Goal: Task Accomplishment & Management: Use online tool/utility

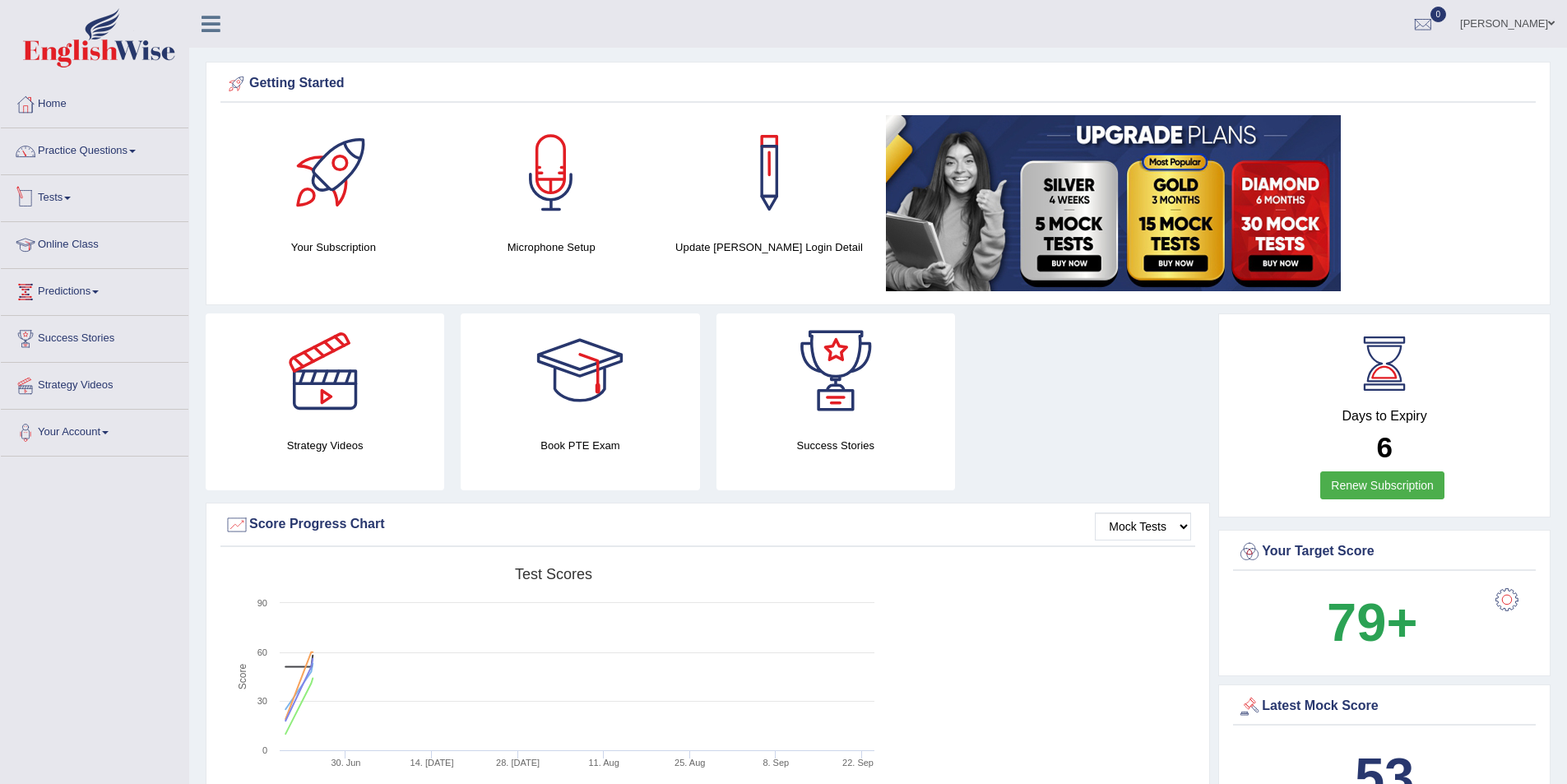
click at [76, 204] on link "Tests" at bounding box center [94, 196] width 187 height 41
click at [97, 230] on link "Take Practice Sectional Test" at bounding box center [108, 235] width 154 height 30
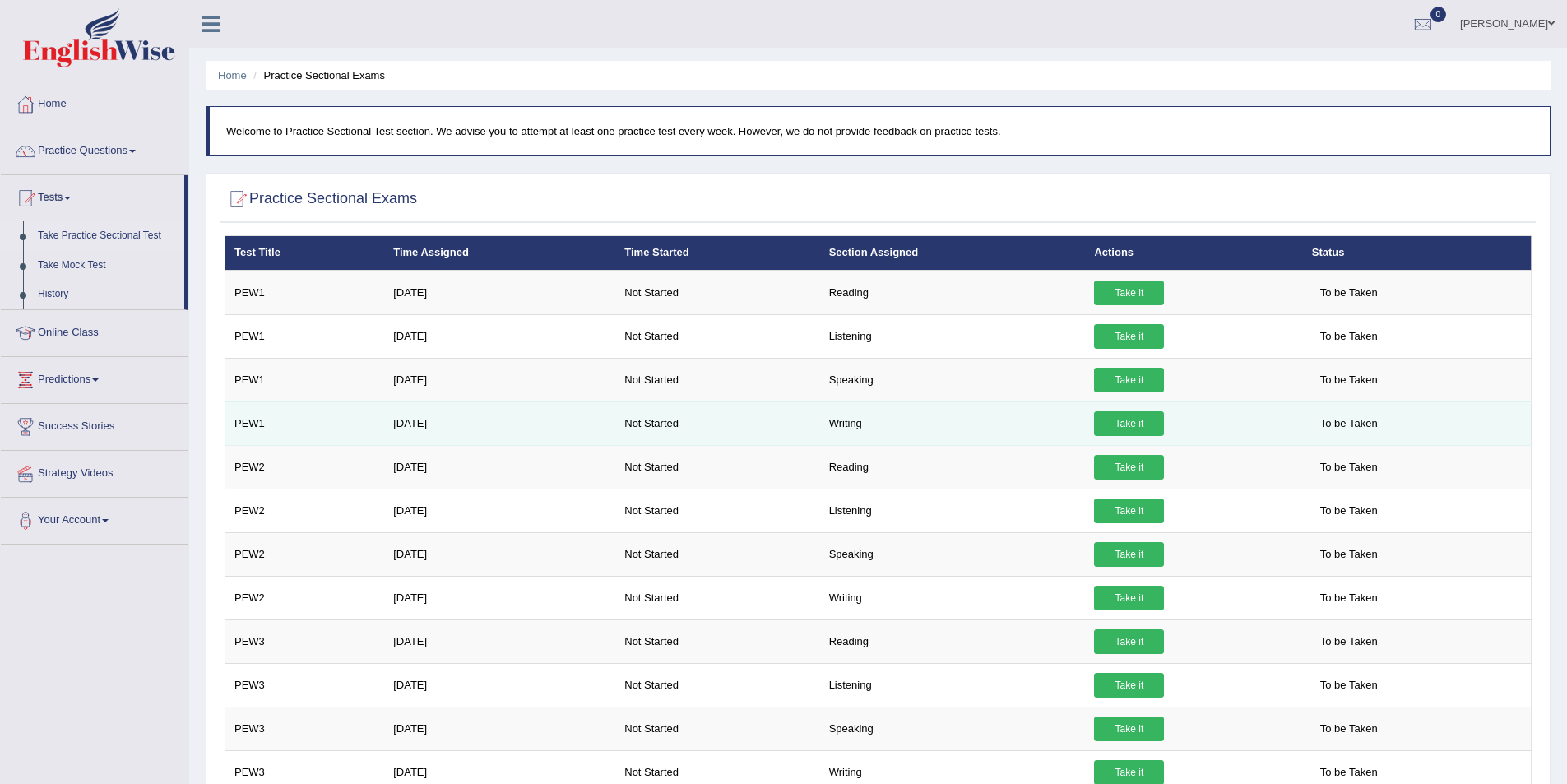
click at [1121, 427] on link "Take it" at bounding box center [1129, 423] width 70 height 25
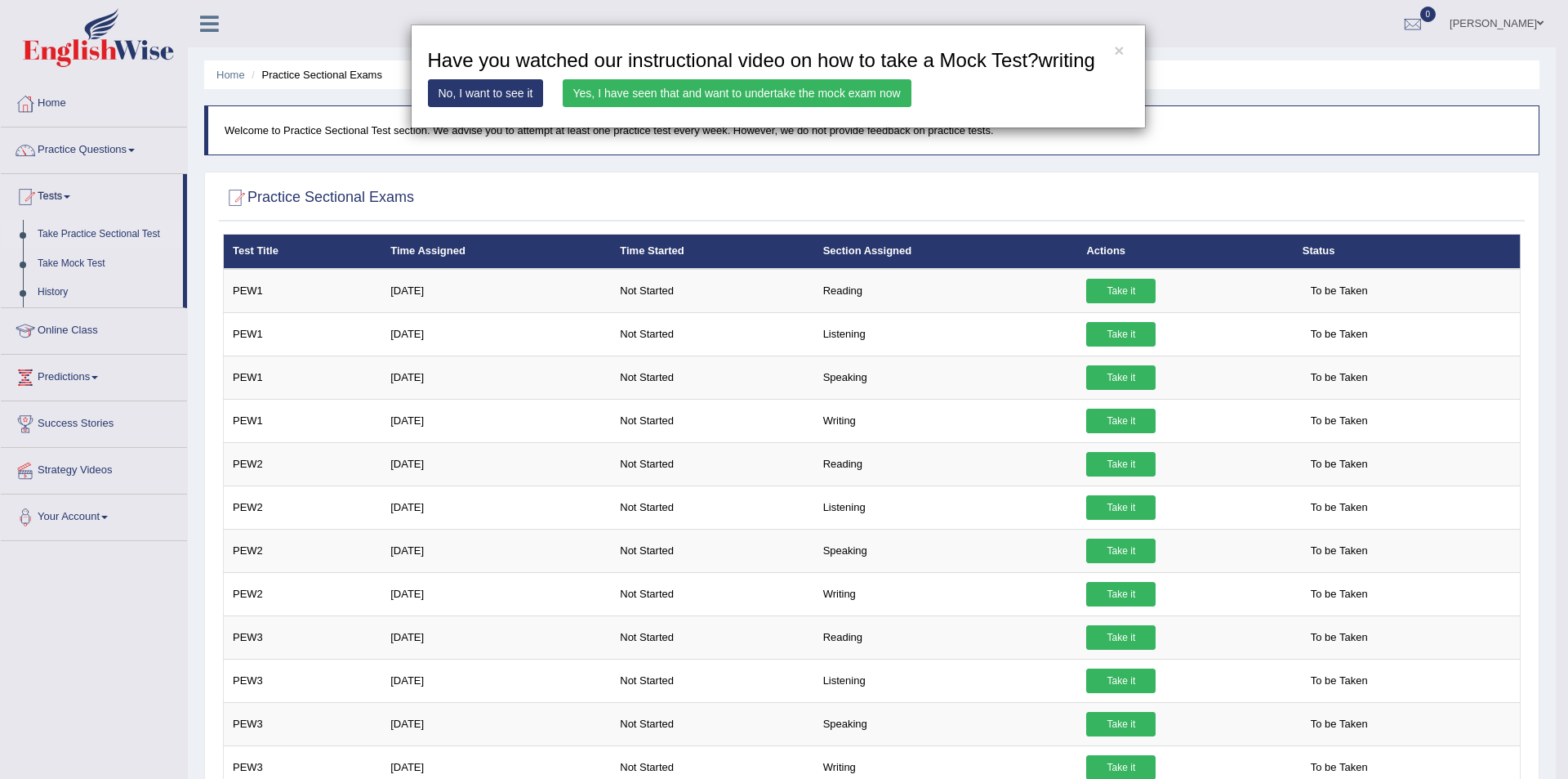
click at [734, 86] on link "Yes, I have seen that and want to undertake the mock exam now" at bounding box center [736, 93] width 349 height 28
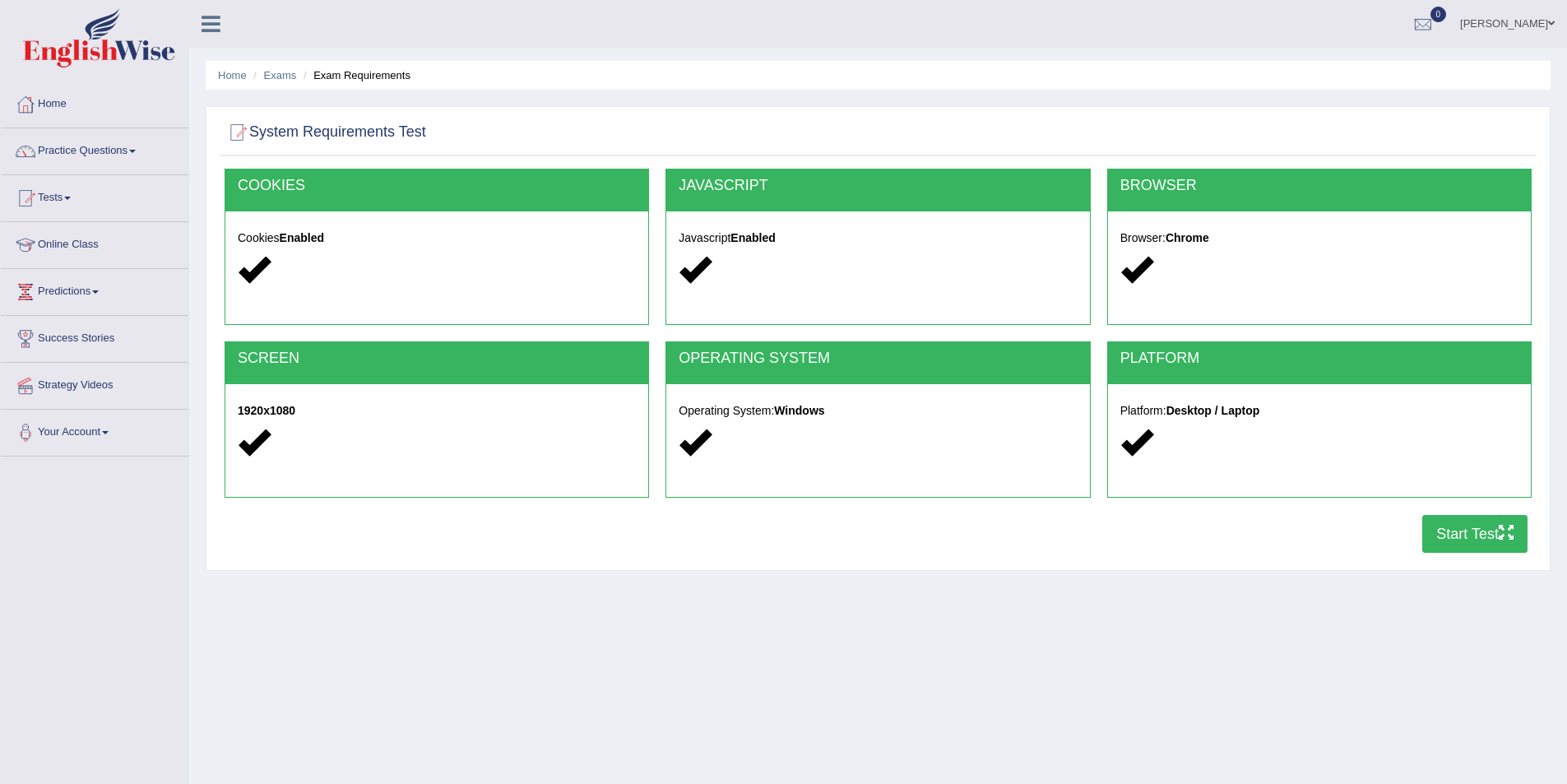
click at [1460, 530] on button "Start Test" at bounding box center [1475, 533] width 105 height 38
